Goal: Information Seeking & Learning: Learn about a topic

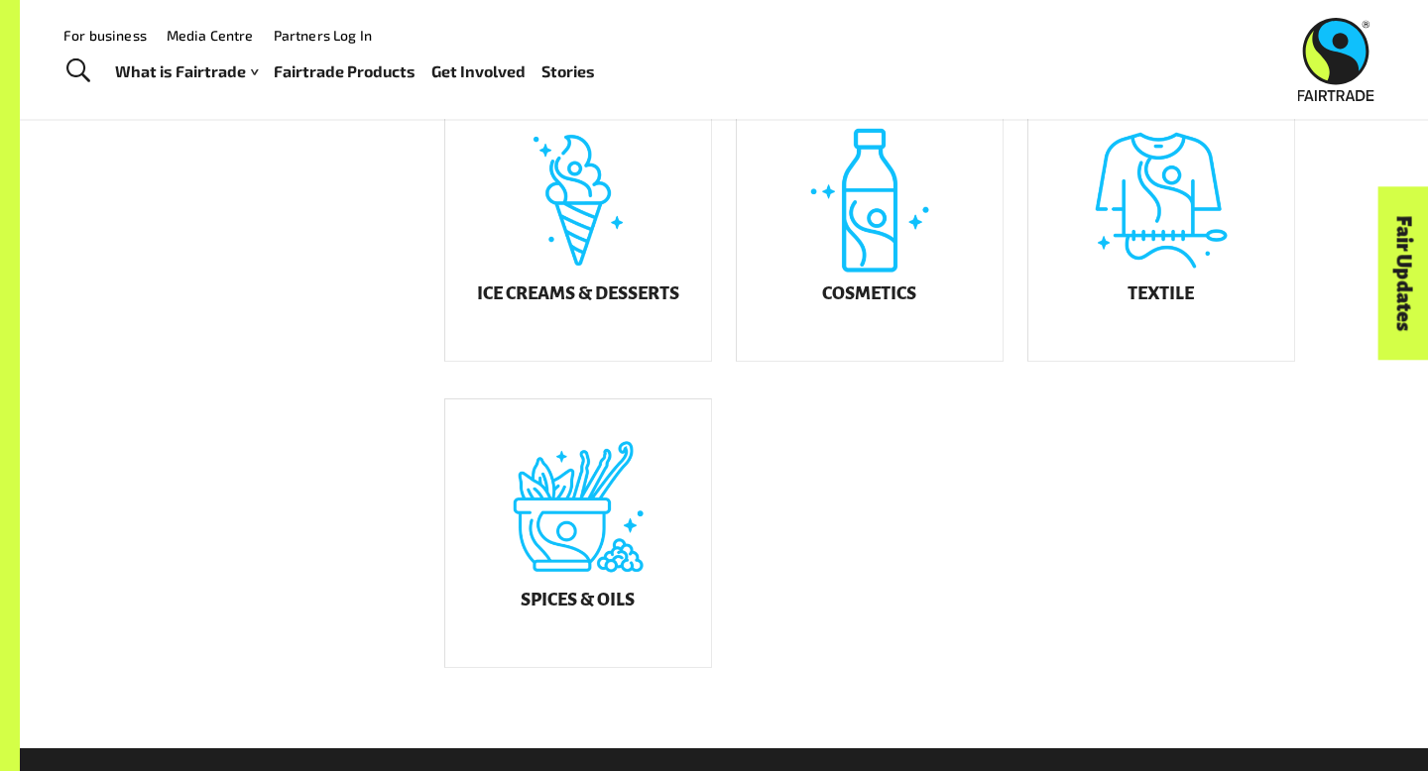
scroll to position [1148, 0]
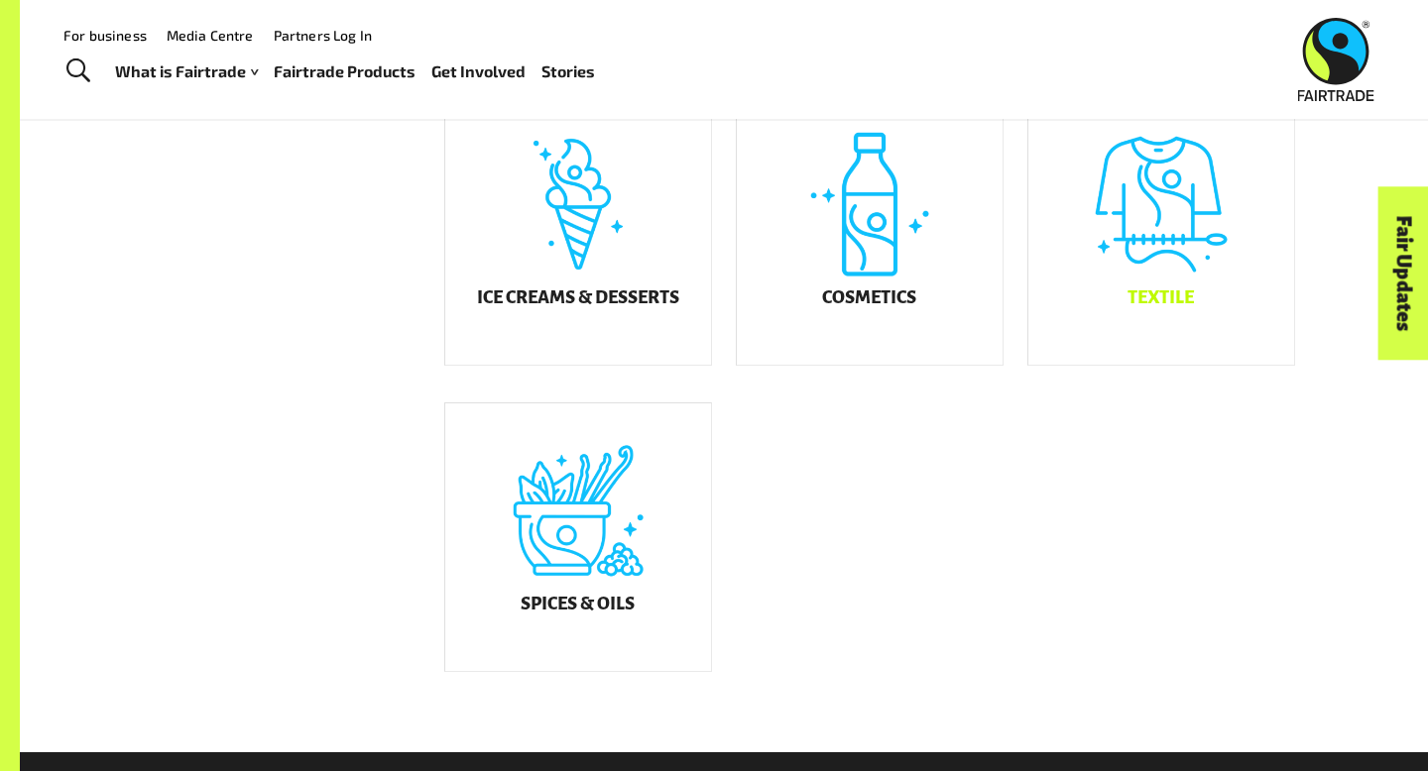
click at [1169, 305] on h5 "Textile" at bounding box center [1160, 299] width 66 height 20
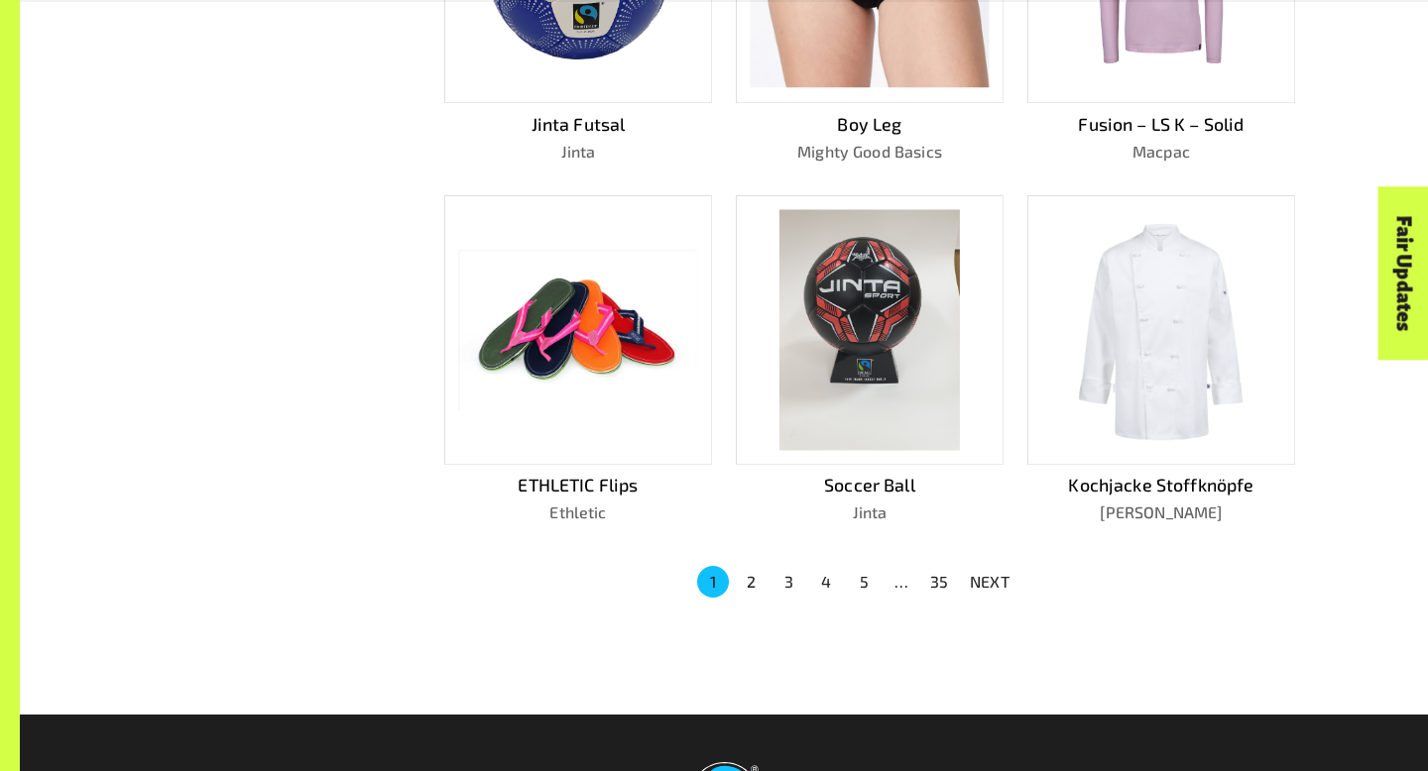
scroll to position [1262, 0]
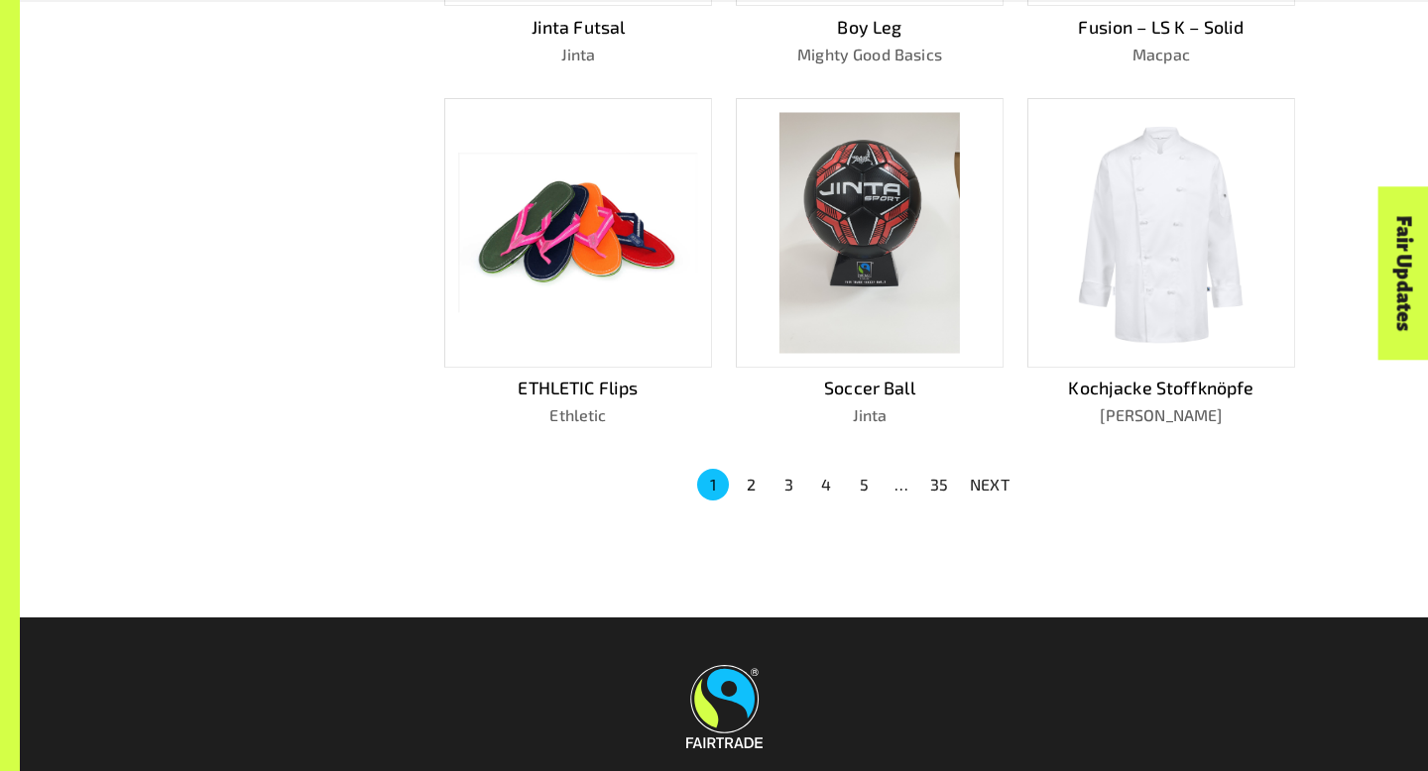
click at [754, 472] on button "2" at bounding box center [751, 485] width 32 height 32
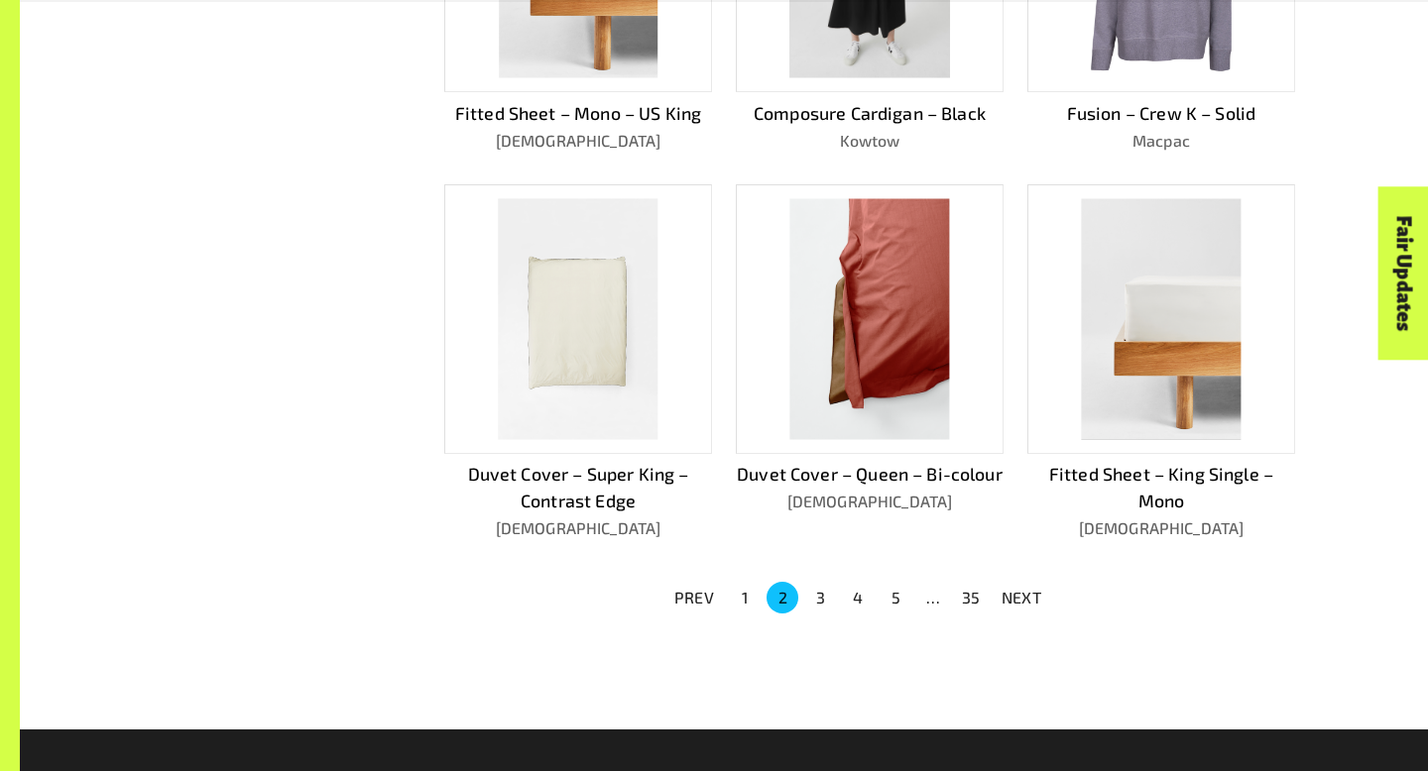
scroll to position [1177, 0]
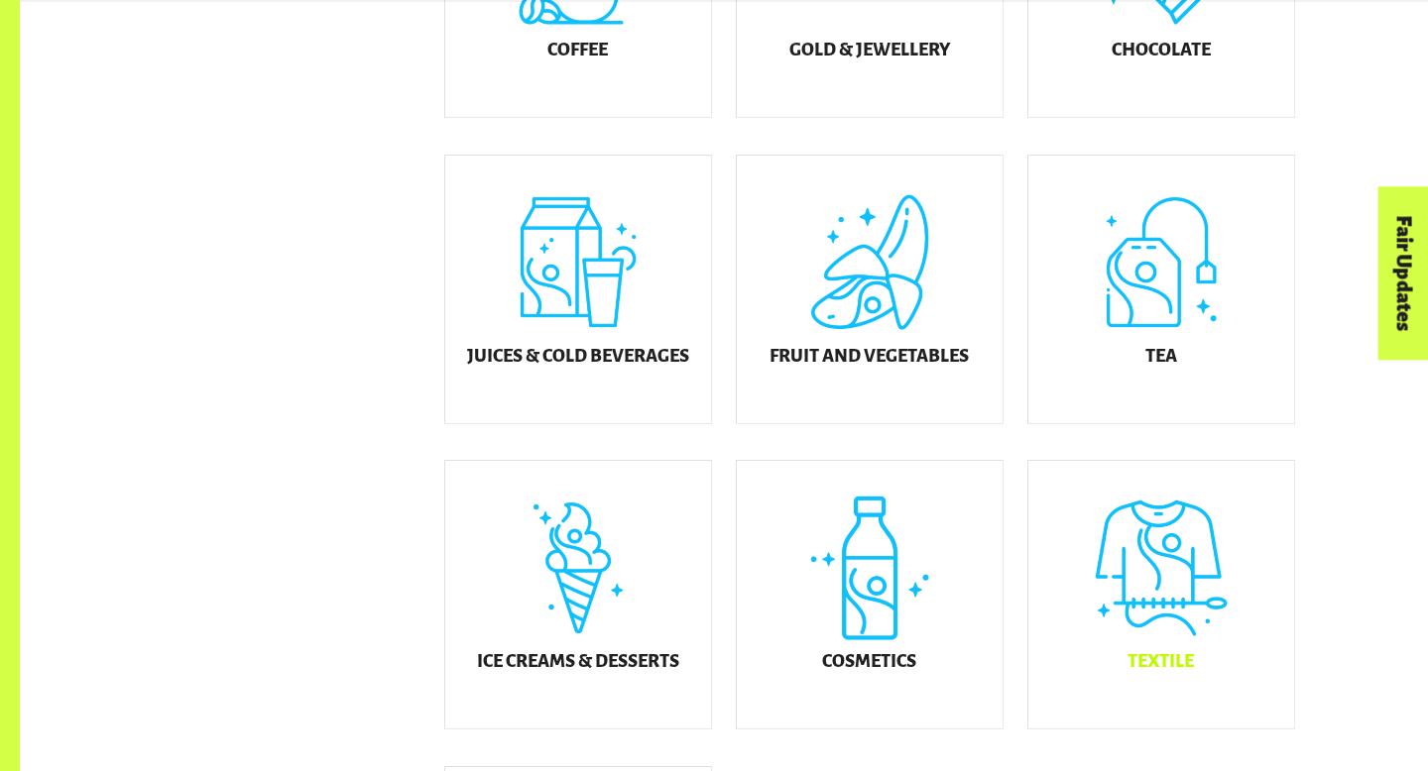
click at [1162, 619] on div "Textile" at bounding box center [1161, 595] width 266 height 268
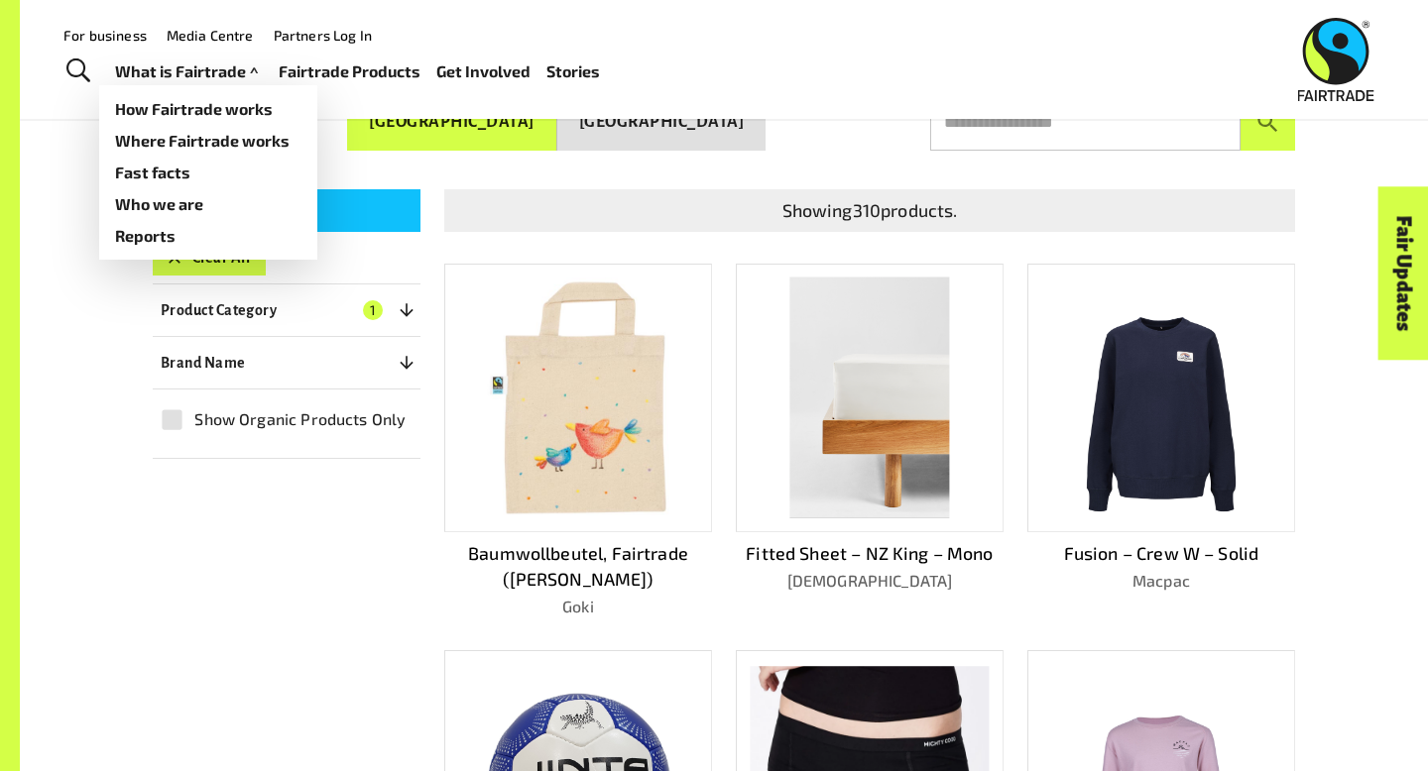
scroll to position [345, 0]
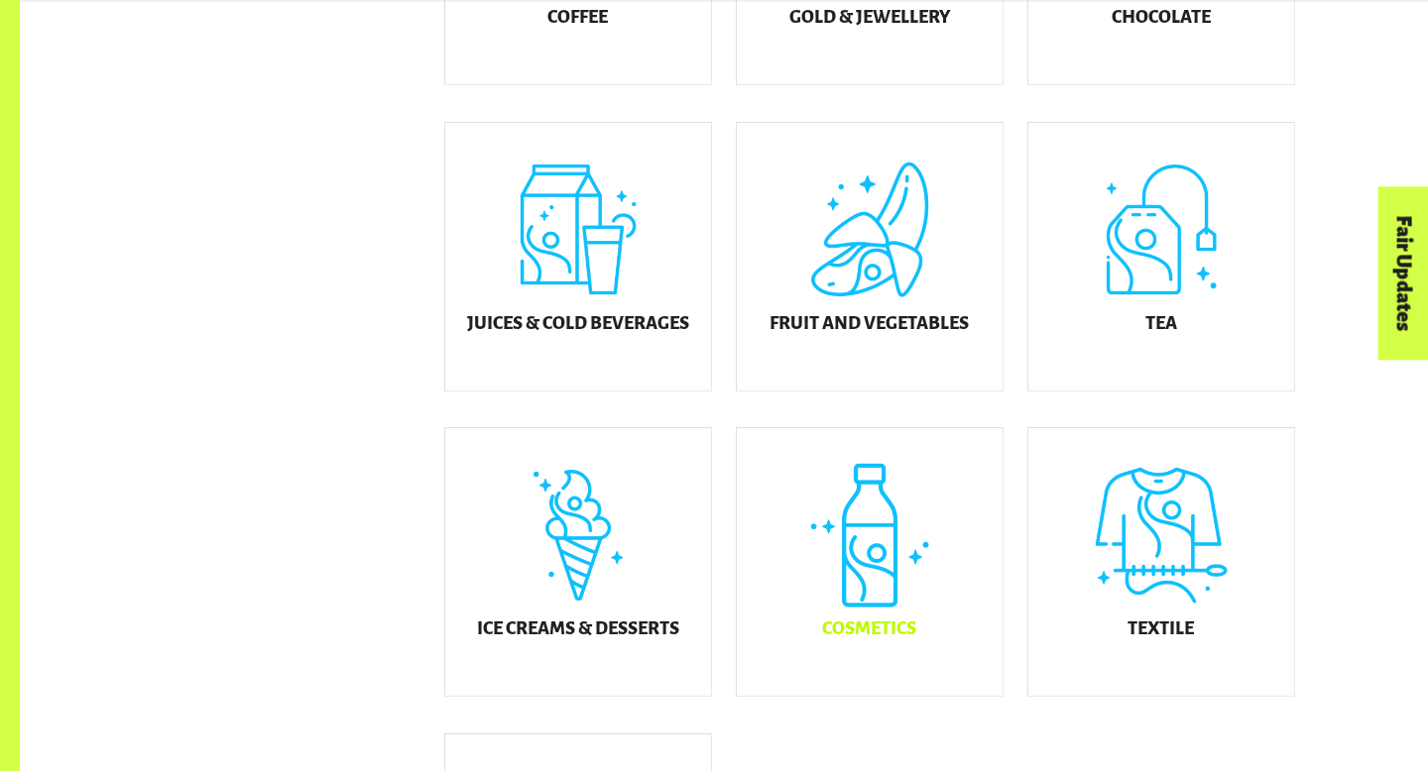
click at [890, 619] on div "Cosmetics" at bounding box center [870, 562] width 266 height 268
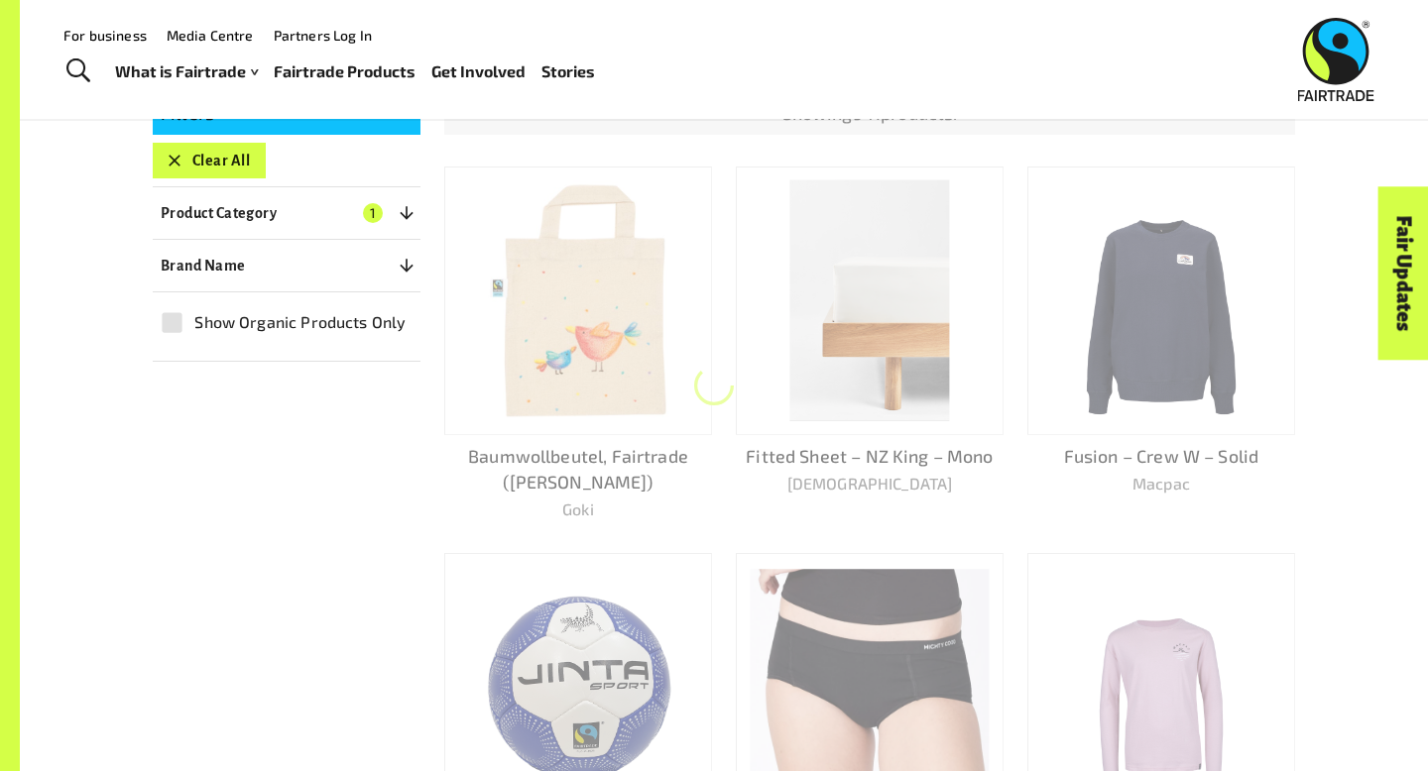
scroll to position [345, 0]
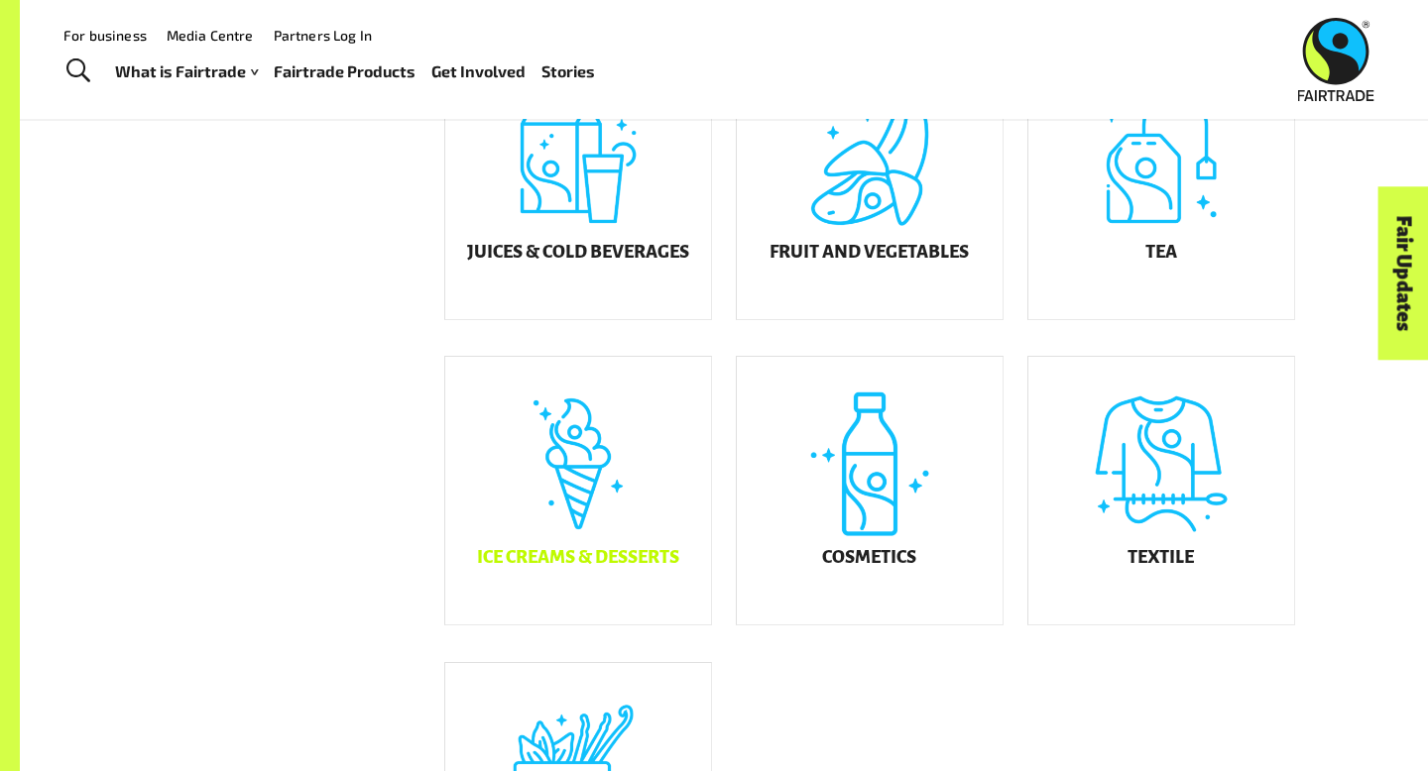
scroll to position [886, 0]
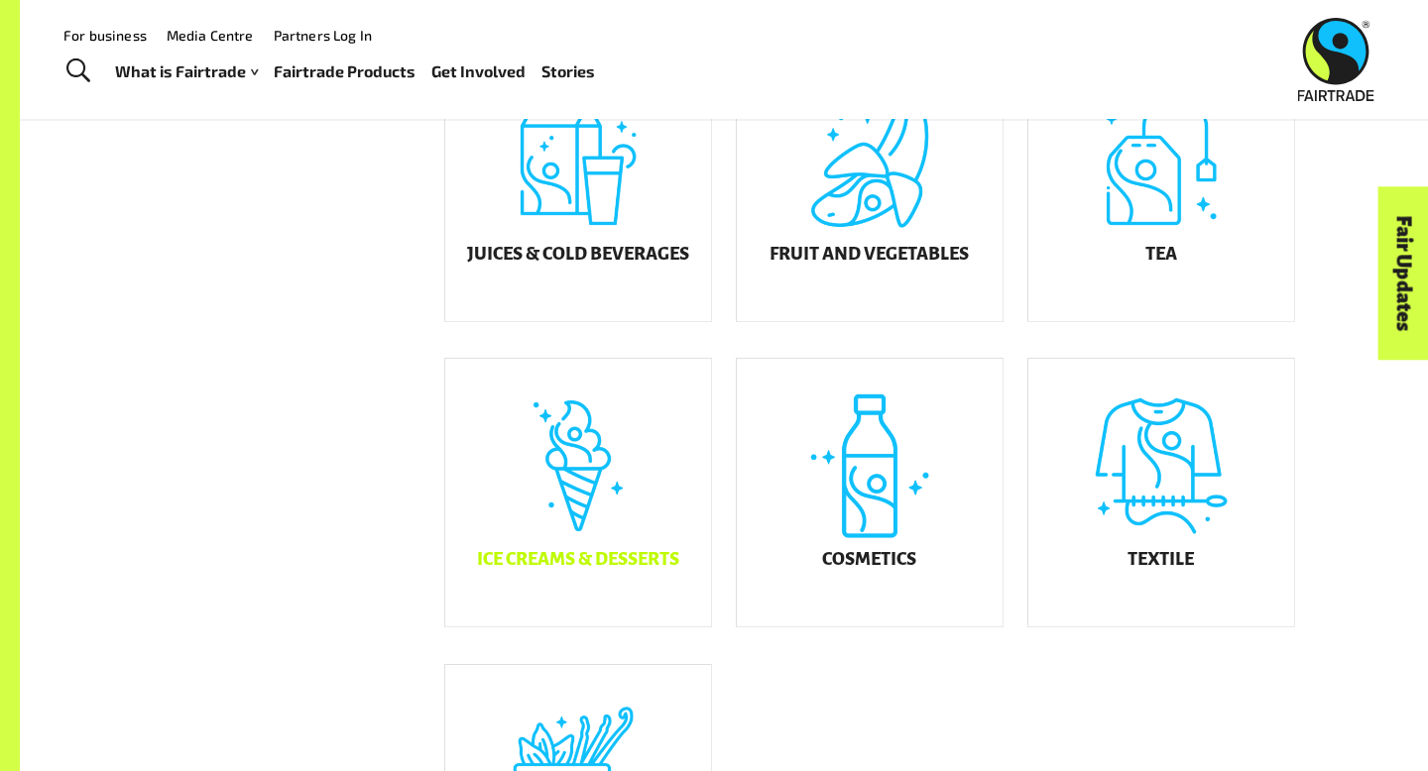
click at [569, 500] on div "Ice Creams & Desserts" at bounding box center [578, 493] width 266 height 268
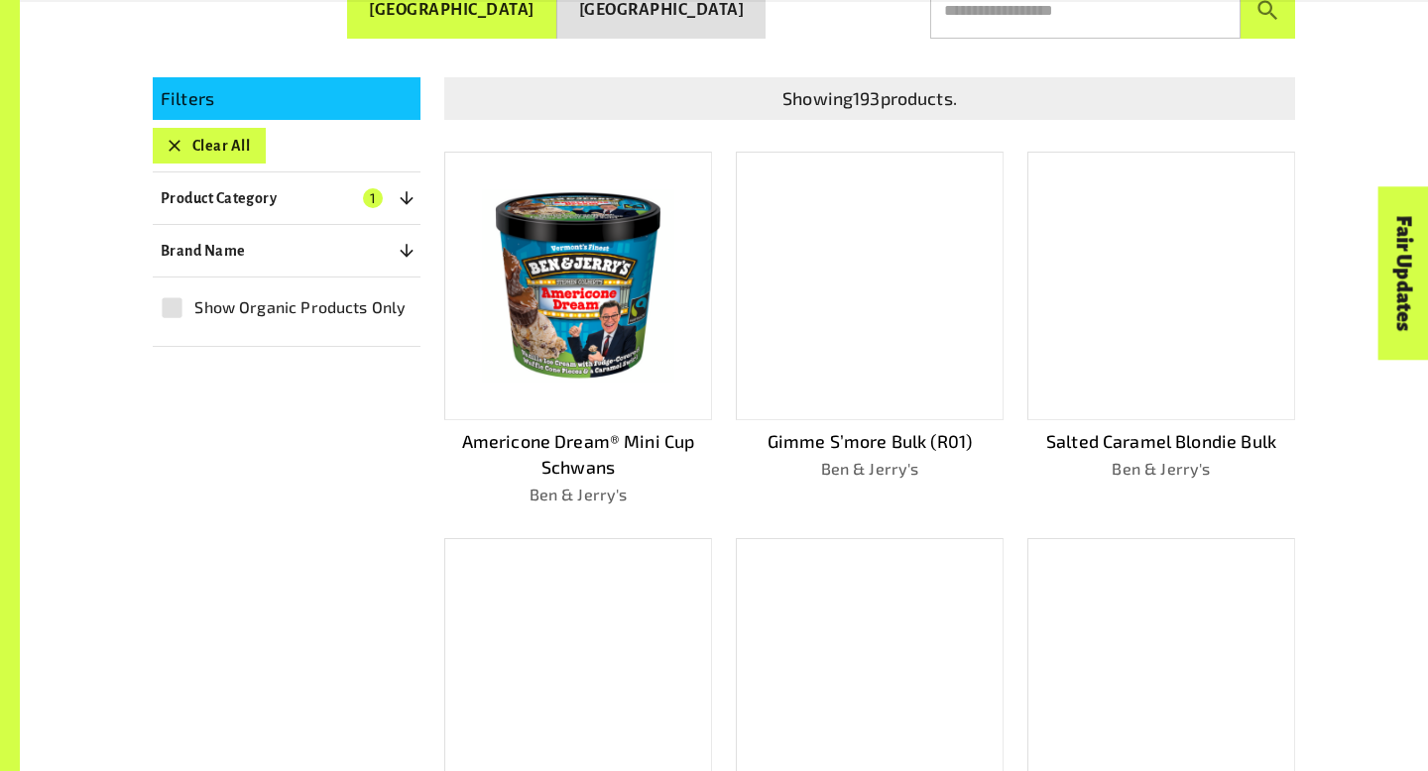
scroll to position [462, 0]
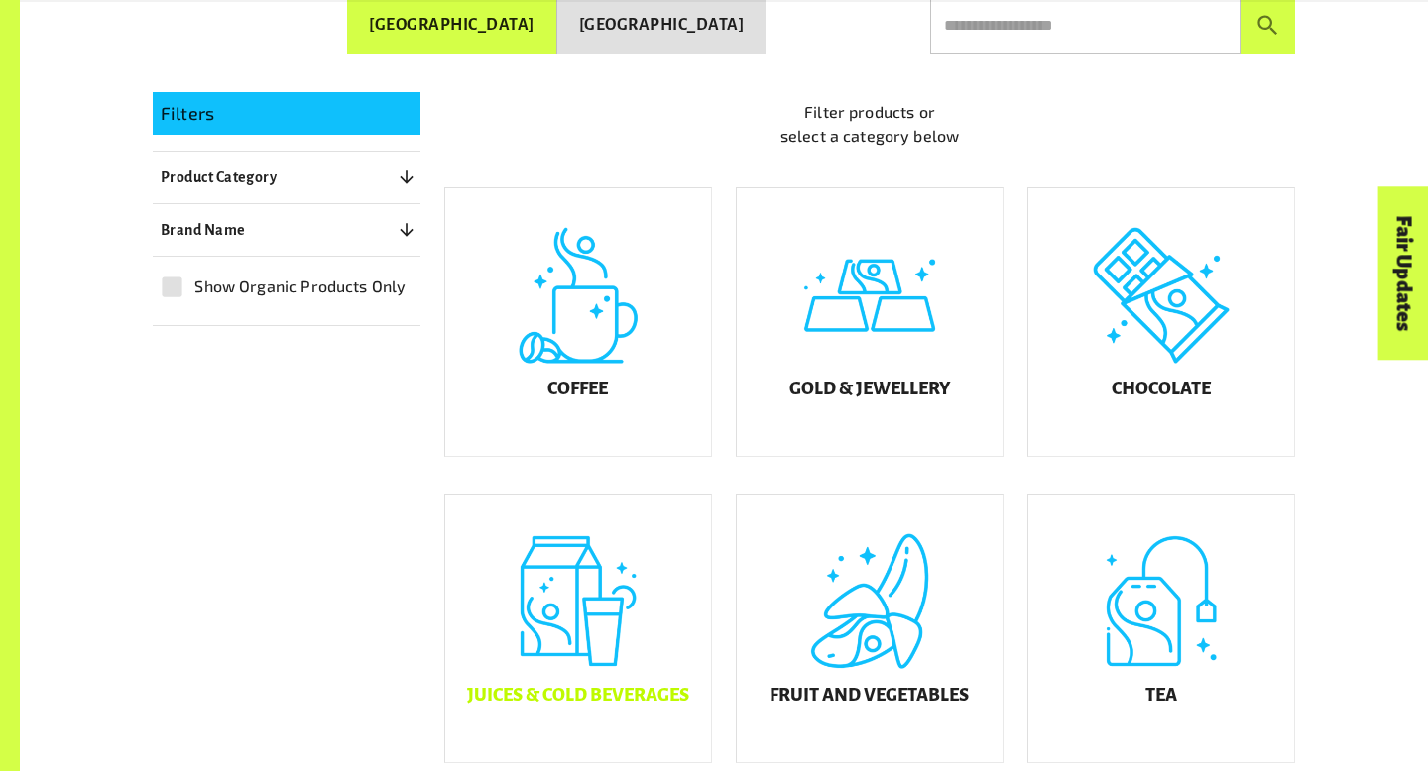
click at [581, 694] on div "Juices & Cold Beverages" at bounding box center [578, 629] width 266 height 268
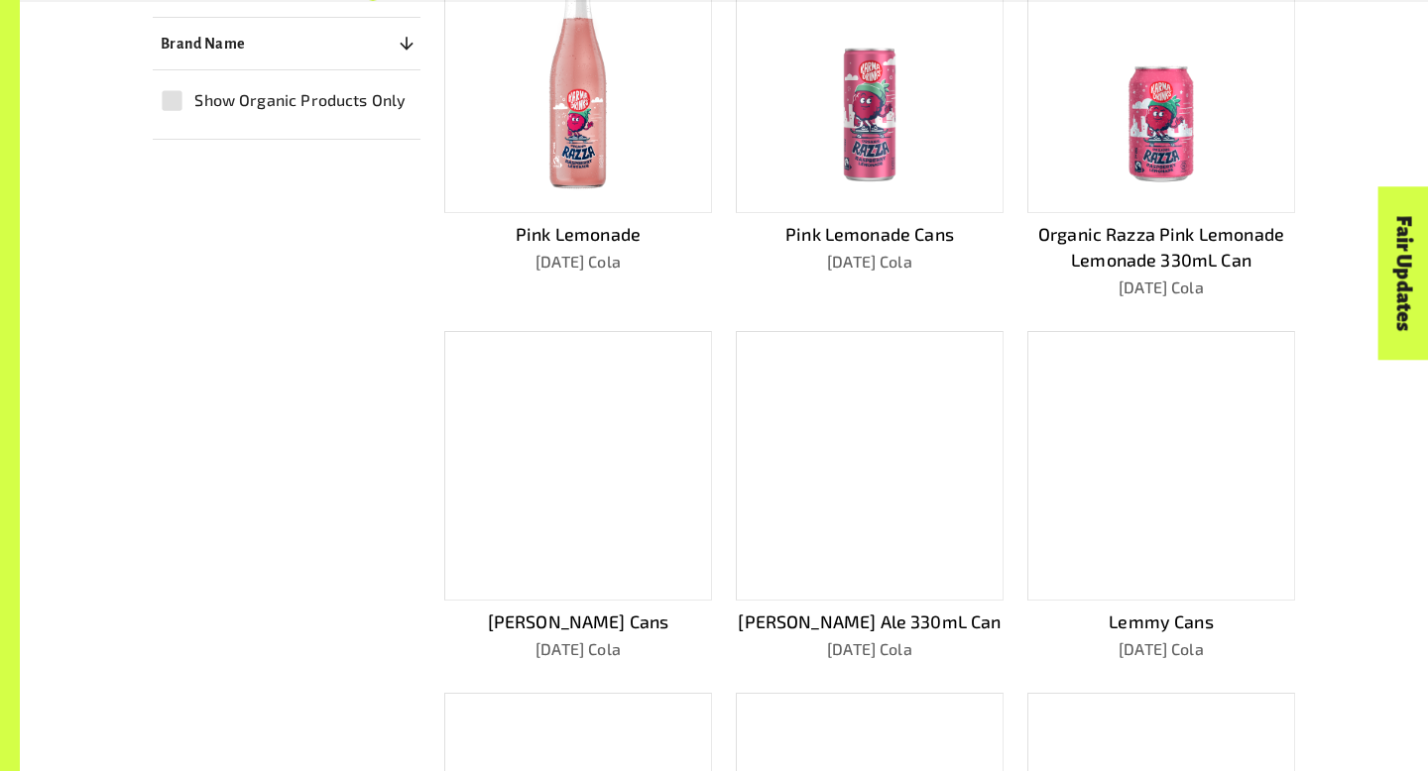
scroll to position [688, 0]
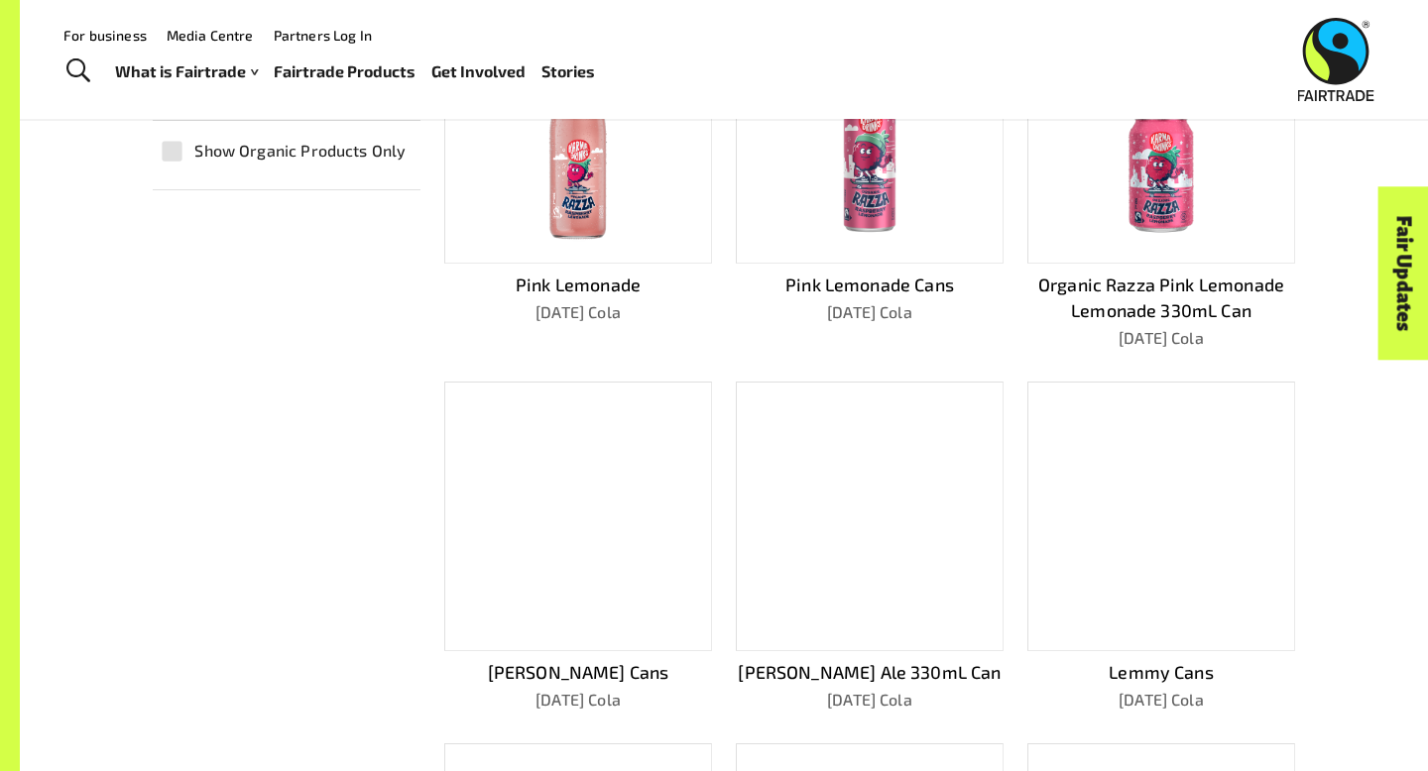
click at [839, 276] on p "Pink Lemonade Cans" at bounding box center [870, 285] width 268 height 27
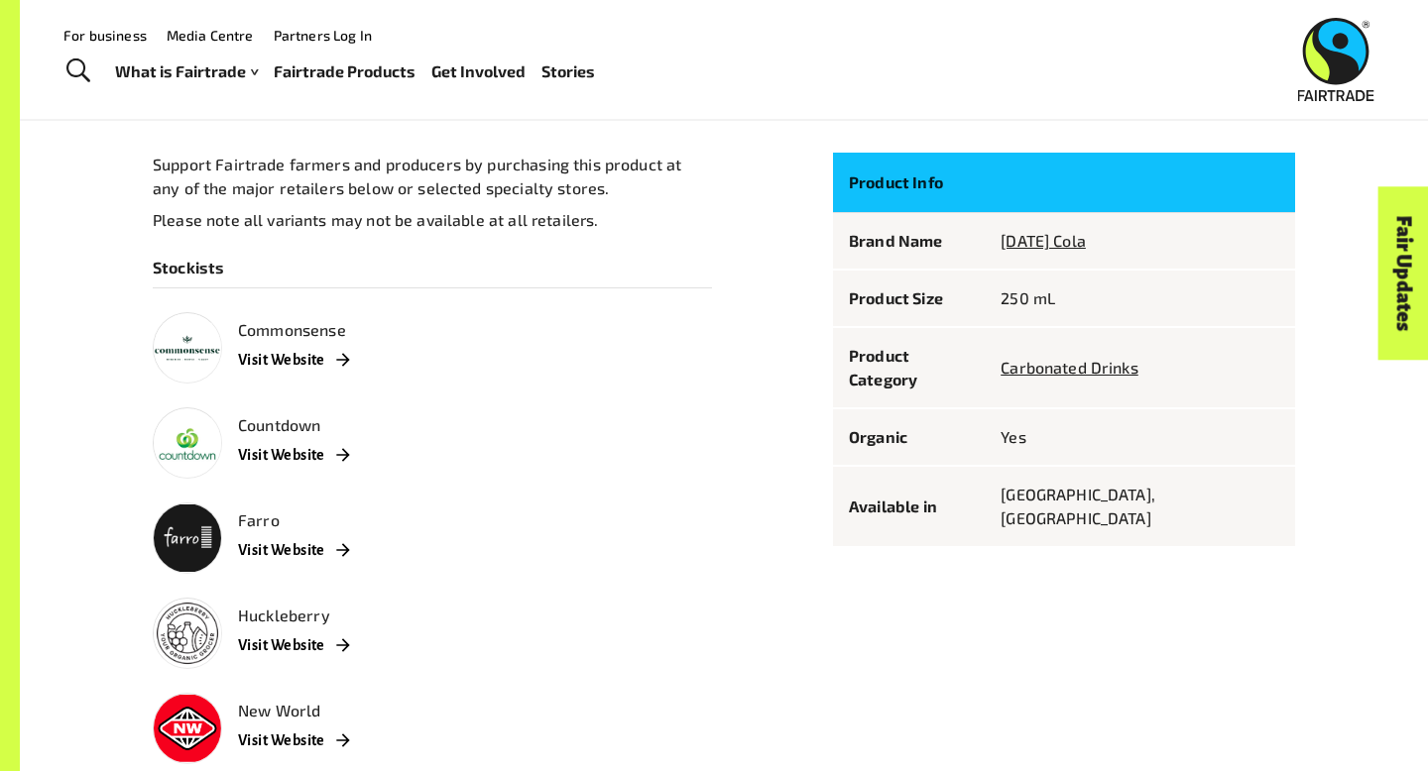
scroll to position [1083, 0]
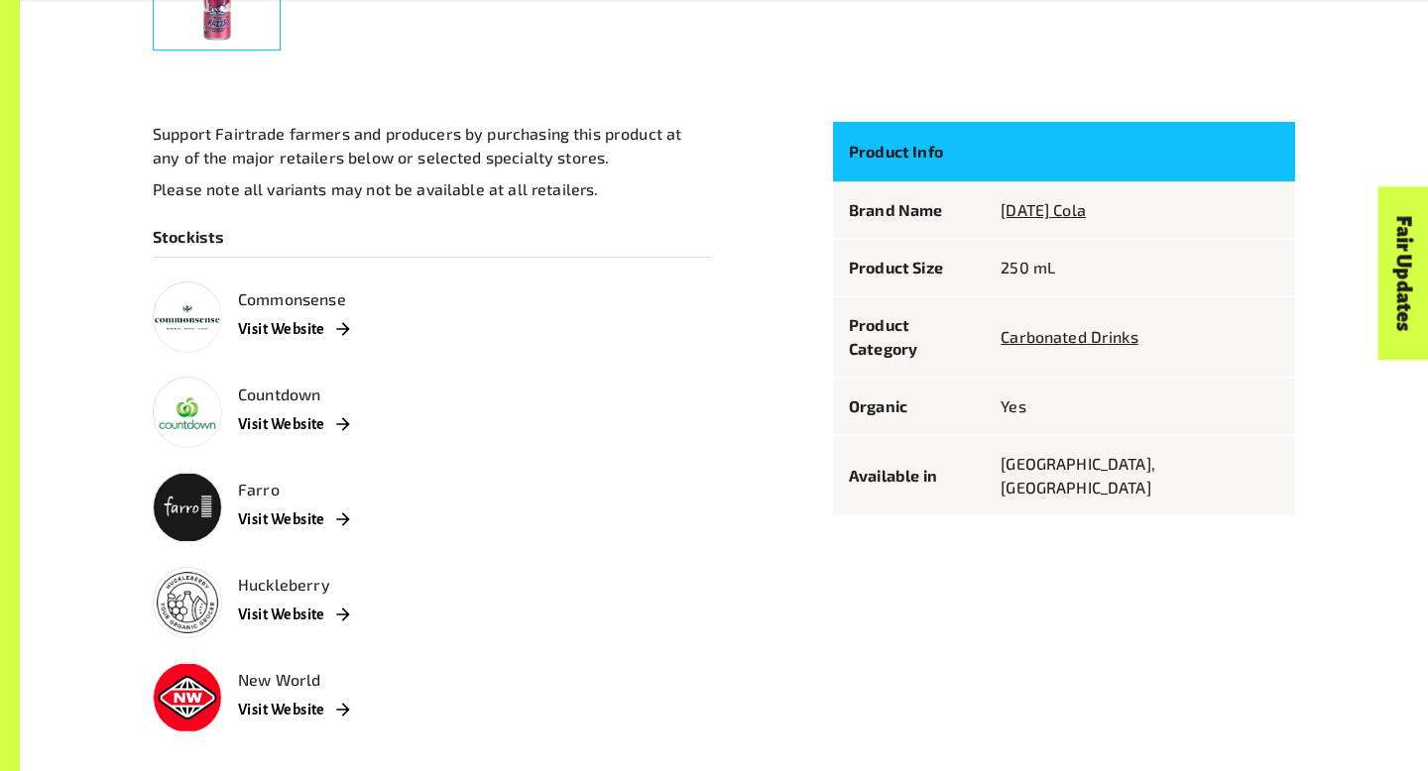
click at [964, 144] on p "Product Info" at bounding box center [909, 151] width 120 height 27
click at [895, 160] on p "Product Info" at bounding box center [909, 151] width 120 height 27
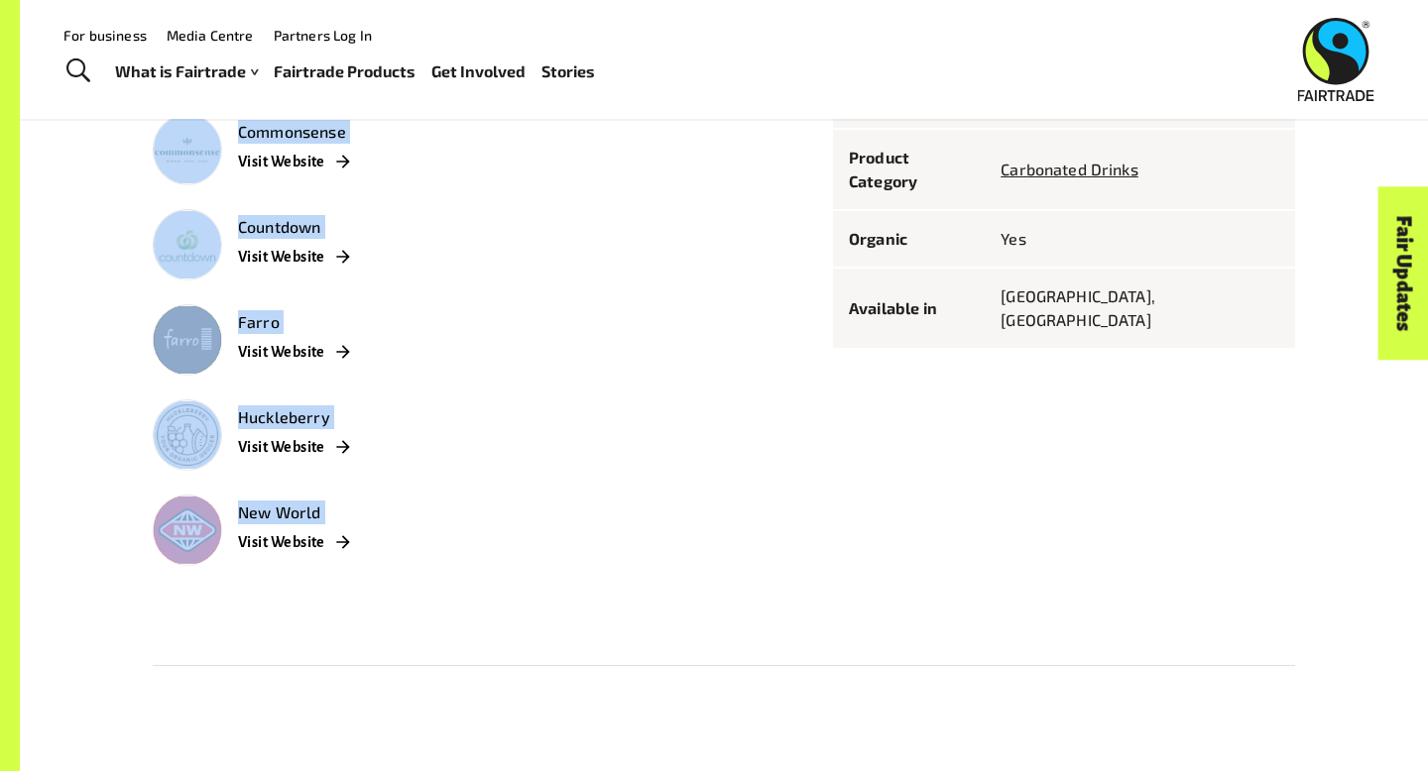
scroll to position [0, 0]
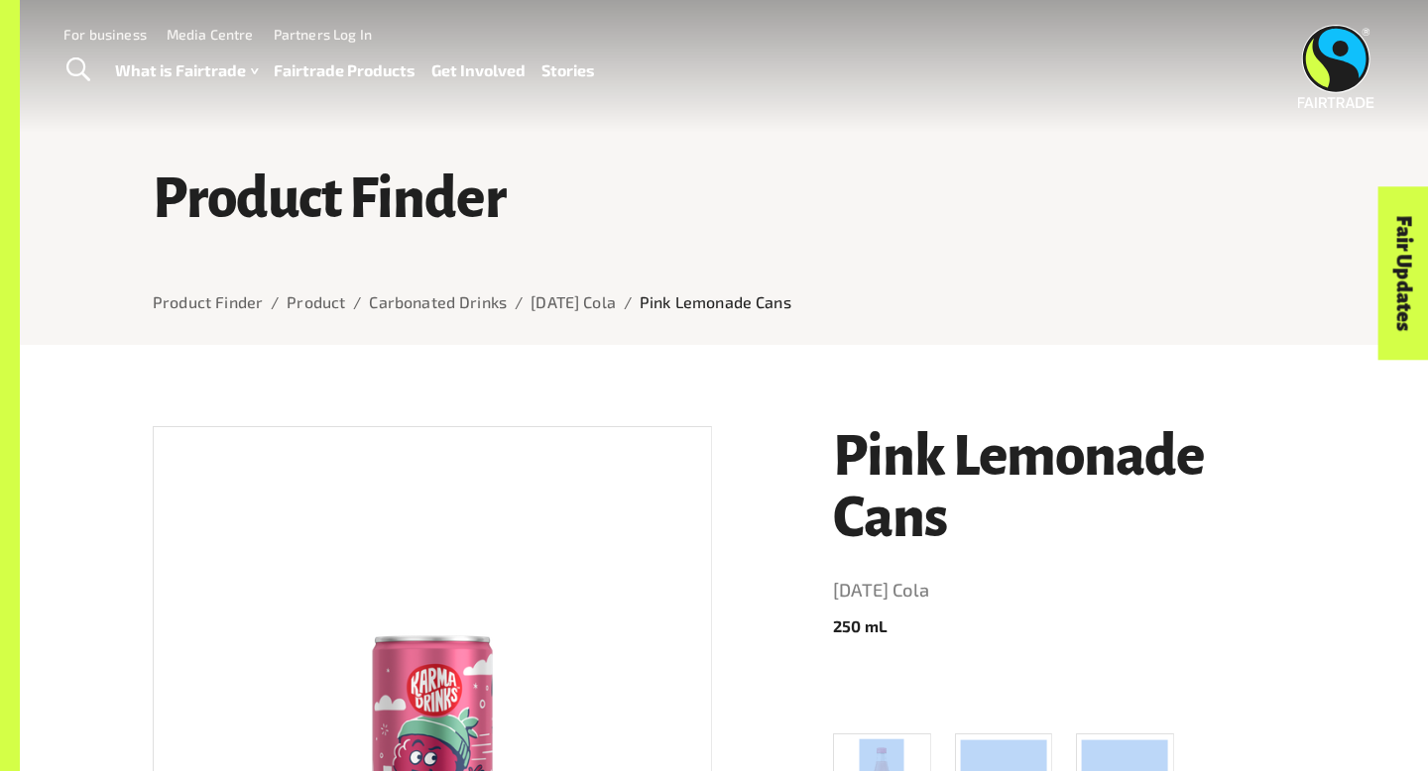
drag, startPoint x: 962, startPoint y: 470, endPoint x: 1011, endPoint y: 660, distance: 196.7
click at [1011, 660] on div "Pink Lemonade Cans Karma Cola 250 mL Pink Lemonade Organic Razza Pink Lemonade …" at bounding box center [1052, 776] width 486 height 747
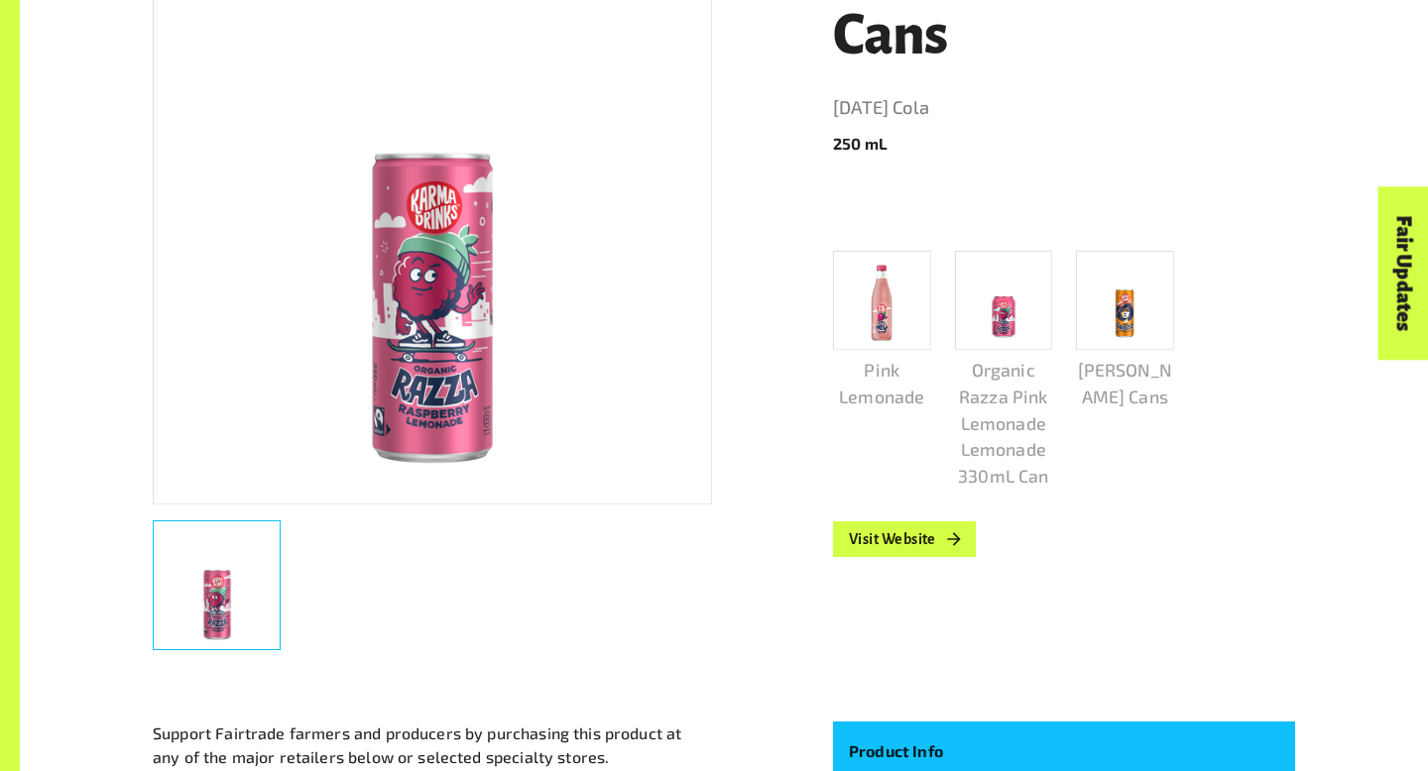
scroll to position [486, 0]
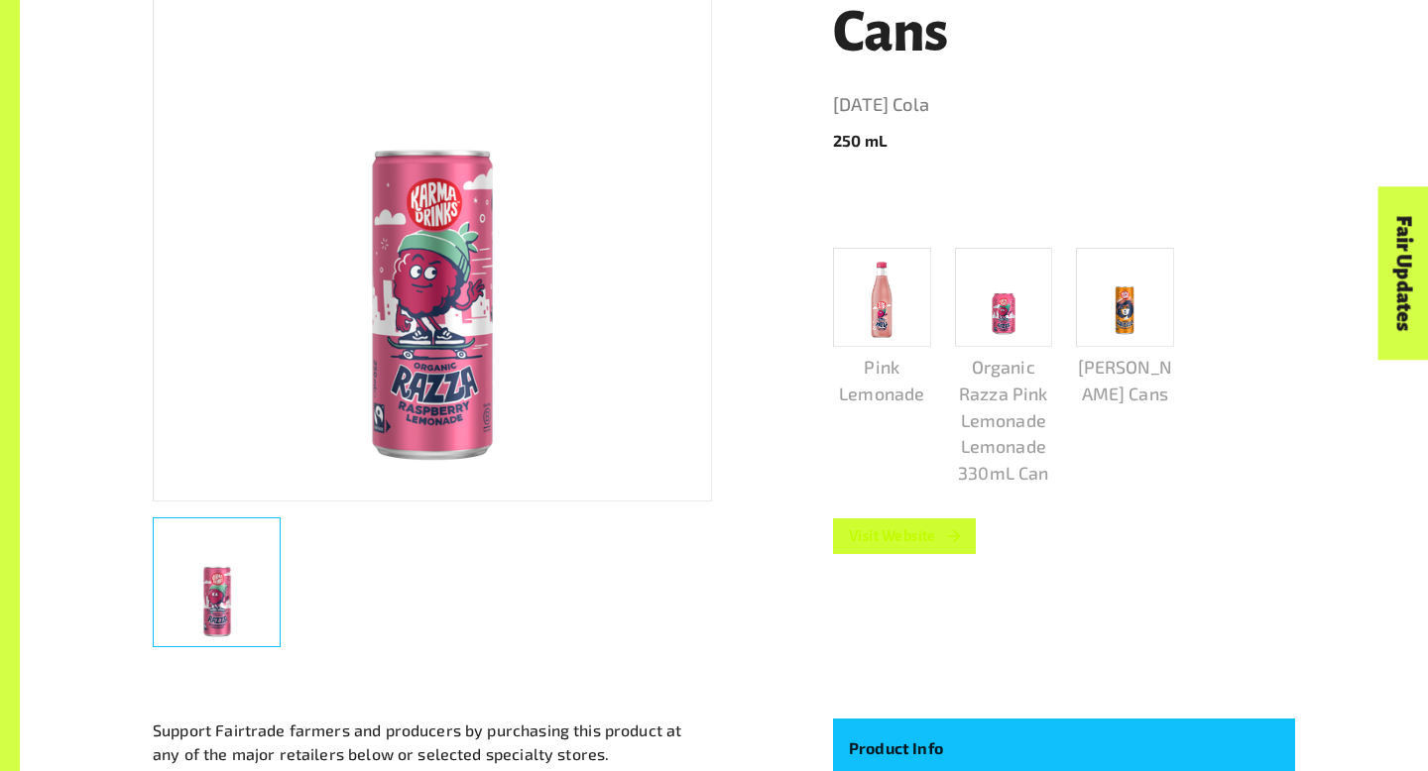
click at [916, 526] on link "Visit Website" at bounding box center [904, 537] width 143 height 36
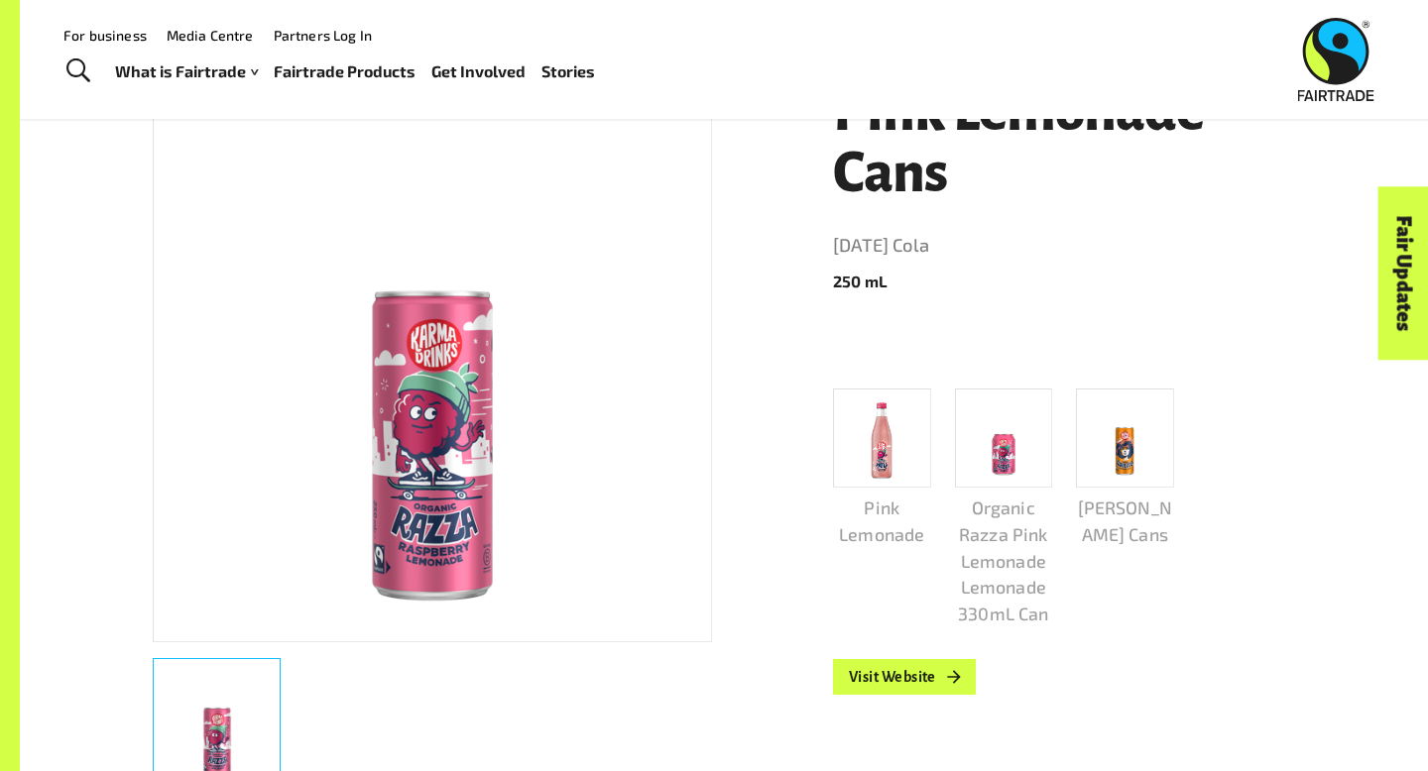
scroll to position [340, 0]
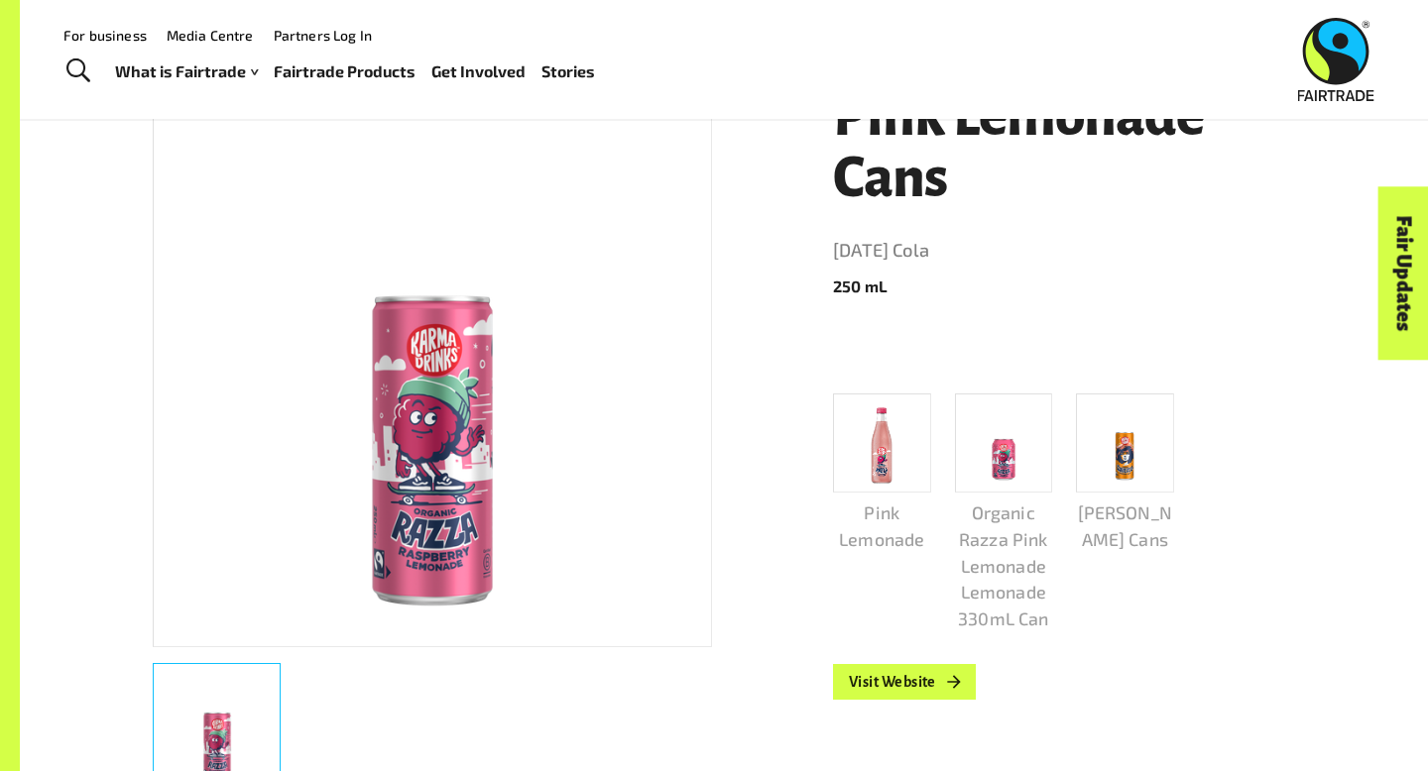
click at [1085, 638] on div "Pink Lemonade Cans Karma Cola 250 mL Pink Lemonade Organic Razza Pink Lemonade …" at bounding box center [1052, 435] width 486 height 747
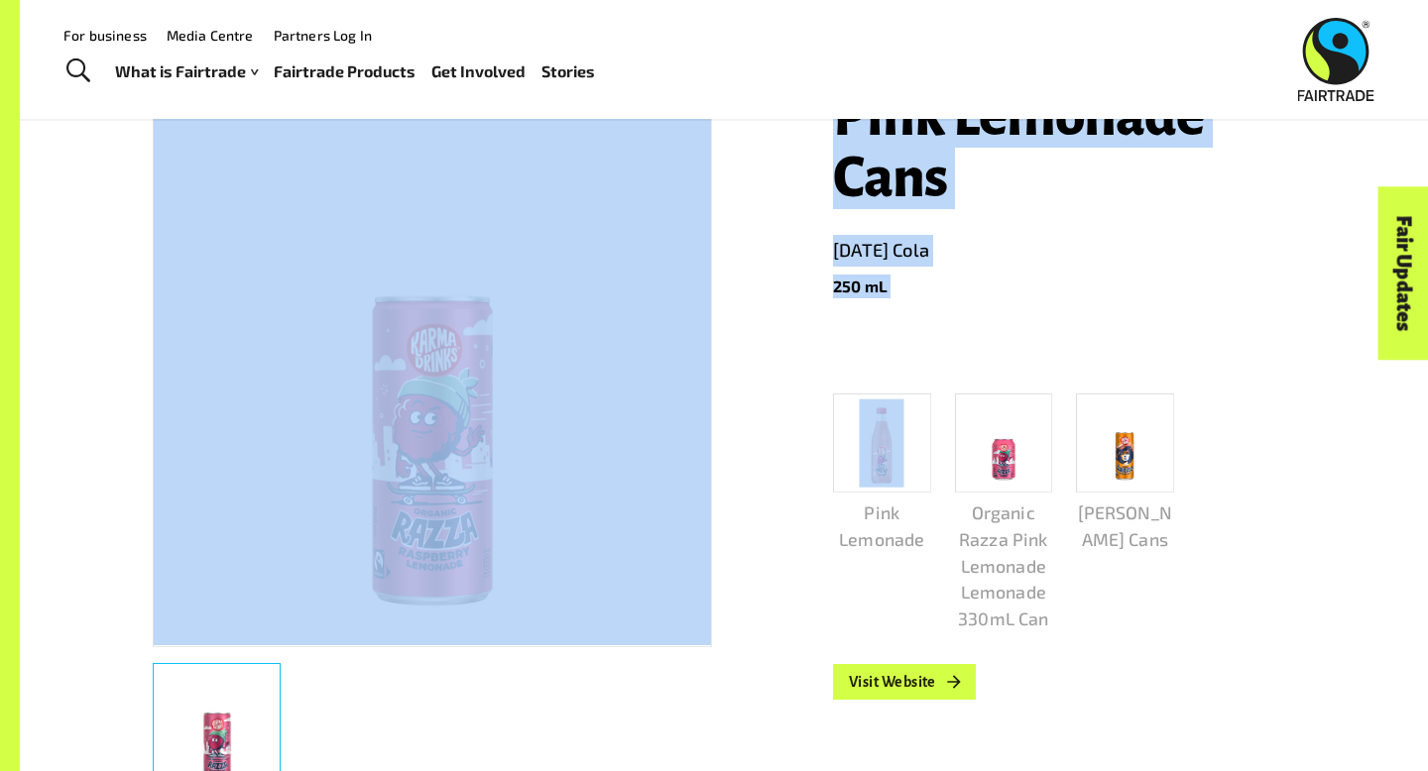
drag, startPoint x: 809, startPoint y: 456, endPoint x: 641, endPoint y: 406, distance: 175.0
click at [641, 406] on div "Pink Lemonade Cans Karma Cola 250 mL Pink Lemonade Organic Razza Pink Lemonade …" at bounding box center [712, 769] width 1166 height 1461
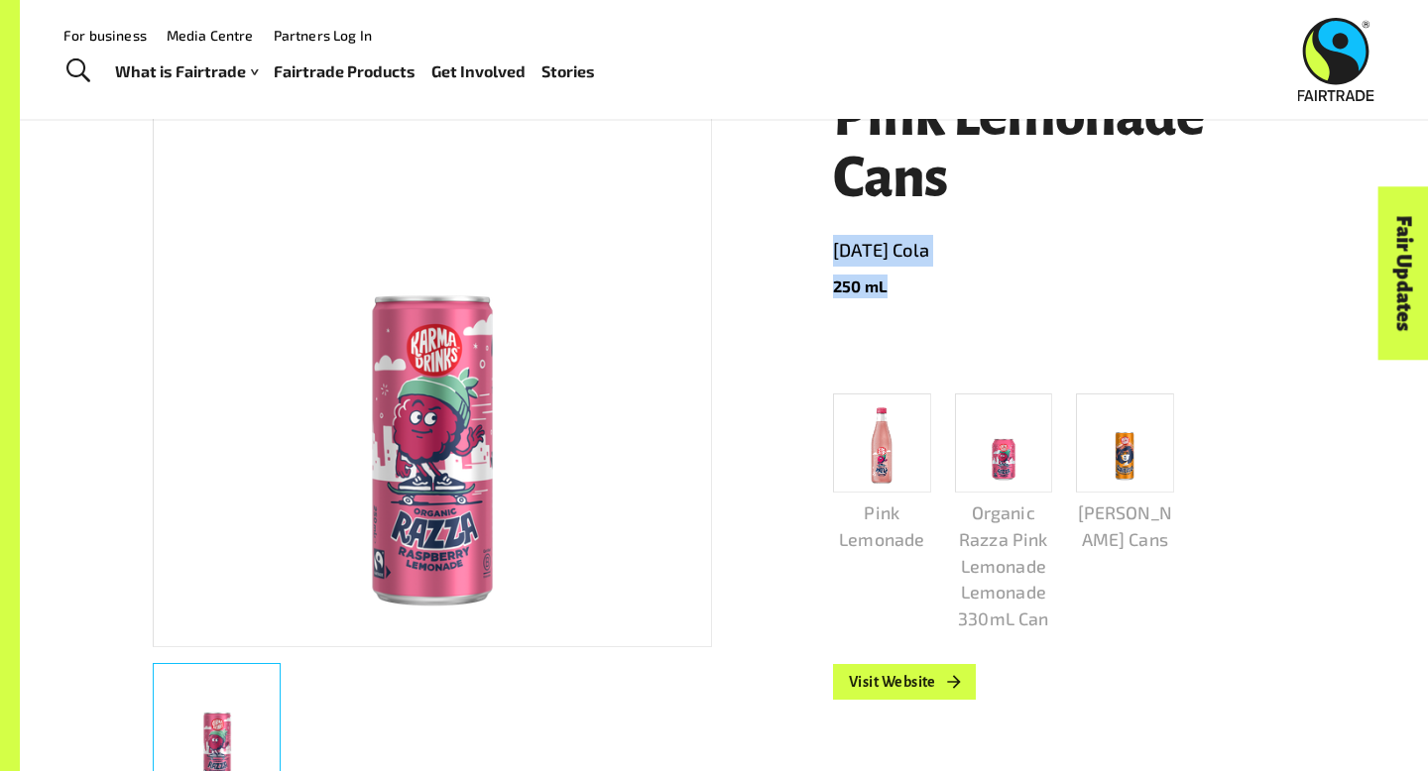
drag, startPoint x: 959, startPoint y: 338, endPoint x: 1005, endPoint y: 221, distance: 125.9
click at [1005, 221] on div "Pink Lemonade Cans Karma Cola 250 mL Pink Lemonade Organic Razza Pink Lemonade …" at bounding box center [1052, 435] width 486 height 747
click at [1005, 221] on header "Pink Lemonade Cans Karma Cola 250 mL" at bounding box center [1064, 192] width 462 height 212
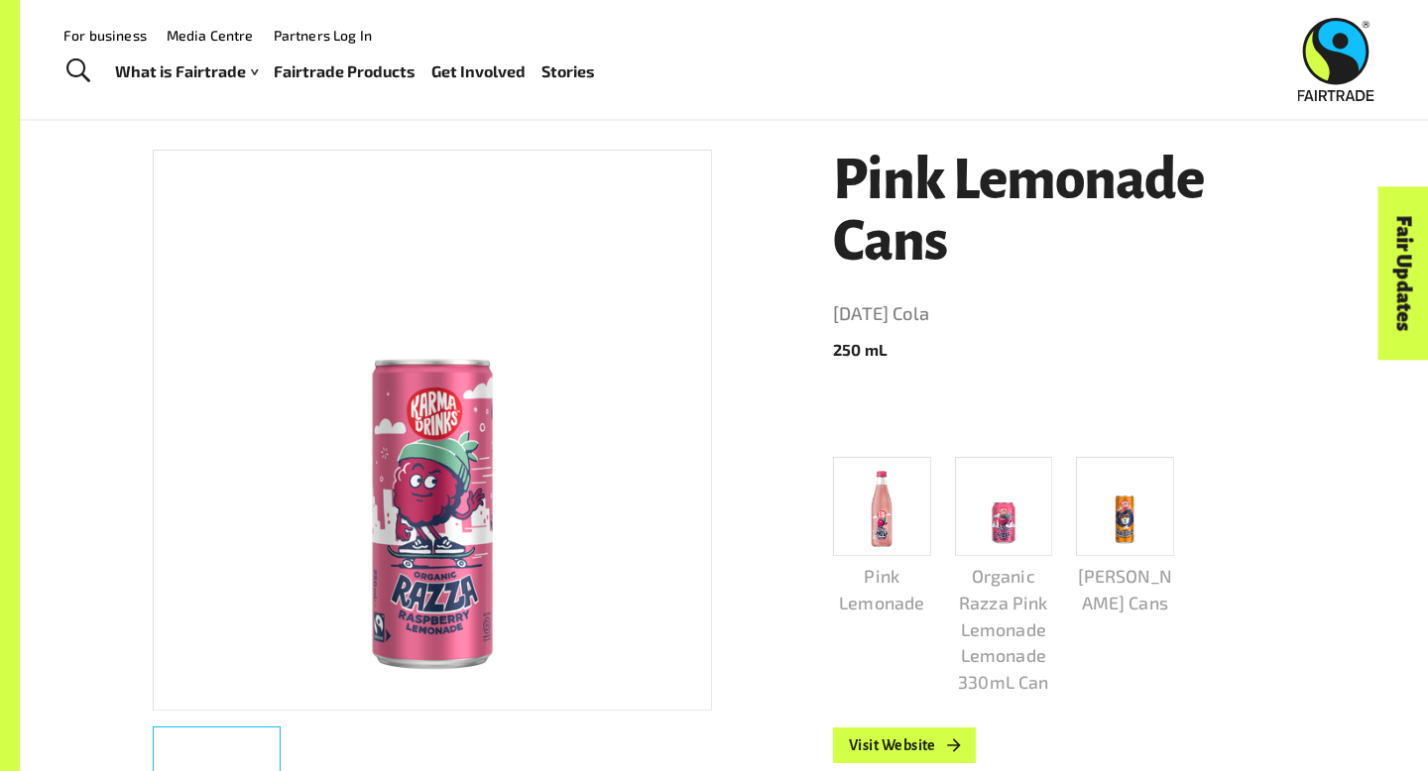
scroll to position [279, 0]
